Goal: Task Accomplishment & Management: Manage account settings

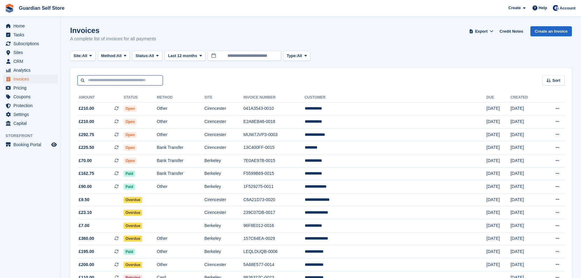
click at [115, 84] on input "text" at bounding box center [119, 80] width 85 height 10
type input "****"
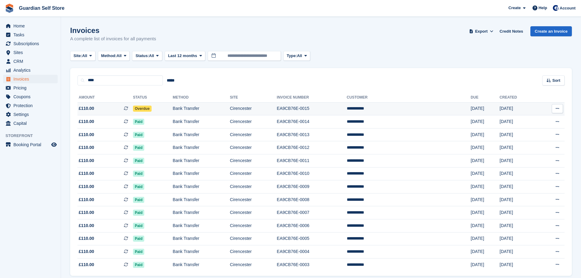
click at [100, 105] on span "£110.00 This is a recurring subscription invoice." at bounding box center [104, 108] width 55 height 6
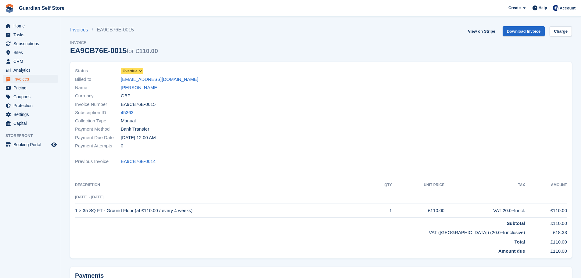
click at [133, 72] on span "Overdue" at bounding box center [130, 70] width 15 height 5
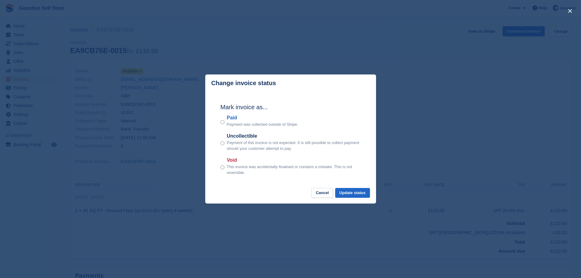
click at [233, 121] on label "Paid" at bounding box center [262, 117] width 71 height 7
click at [361, 193] on button "Update status" at bounding box center [352, 193] width 35 height 10
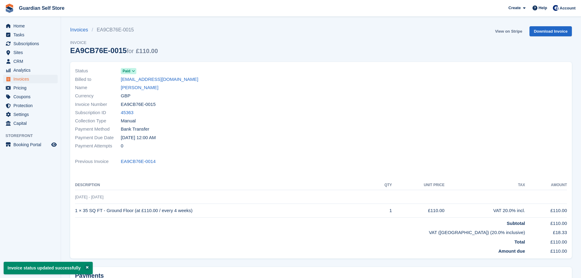
click at [508, 32] on link "View on Stripe" at bounding box center [508, 31] width 32 height 10
click at [19, 26] on span "Home" at bounding box center [31, 26] width 37 height 9
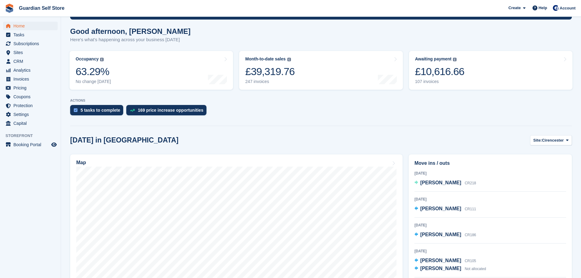
scroll to position [152, 0]
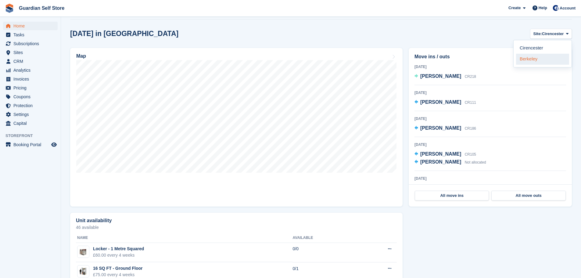
scroll to position [152, 0]
click at [534, 59] on link "Berkeley" at bounding box center [542, 59] width 53 height 11
